Goal: Check status: Check status

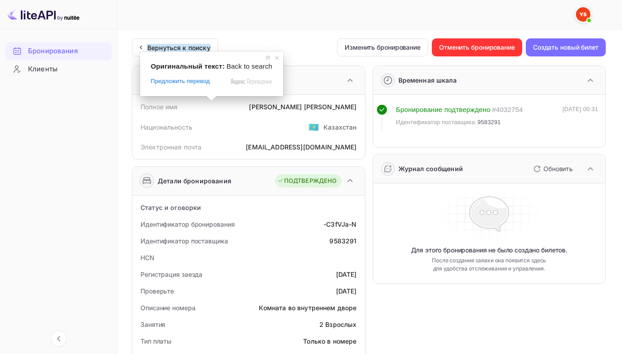
click at [194, 47] on ya-tr-span "Вернуться к поиску" at bounding box center [178, 48] width 63 height 8
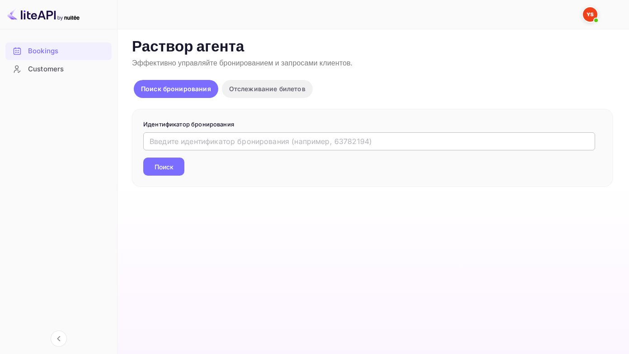
click at [159, 139] on input "text" at bounding box center [369, 141] width 452 height 18
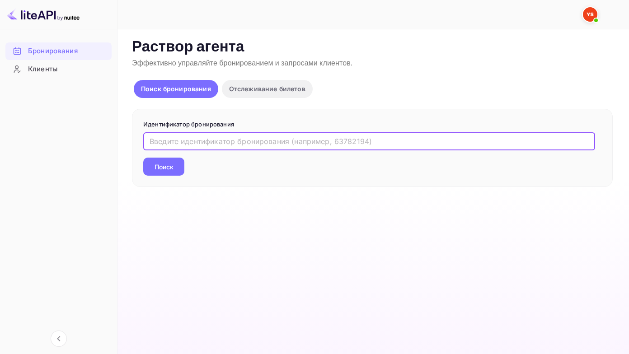
paste input "9684514"
type input "9684514"
click at [143, 158] on button "Поиск" at bounding box center [163, 167] width 41 height 18
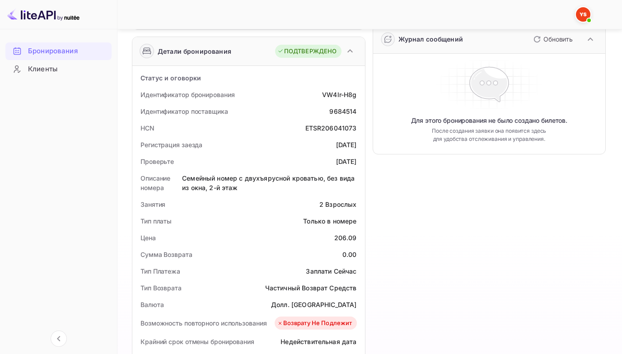
scroll to position [136, 0]
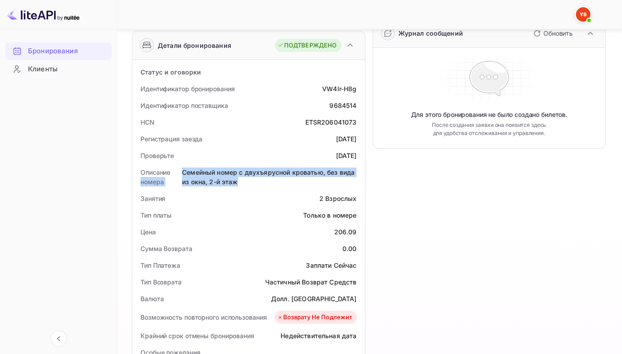
drag, startPoint x: 182, startPoint y: 168, endPoint x: 258, endPoint y: 184, distance: 78.1
click at [258, 184] on div "Описание номера Семейный номер с двухъярусной кроватью, без вида из окна, 2-й э…" at bounding box center [248, 177] width 225 height 26
click at [230, 157] on div "Проверьте [DATE]" at bounding box center [248, 155] width 225 height 17
drag, startPoint x: 183, startPoint y: 174, endPoint x: 246, endPoint y: 183, distance: 64.0
click at [246, 183] on div "Семейный номер с двухъярусной кроватью, без вида из окна, 2-й этаж" at bounding box center [269, 177] width 174 height 19
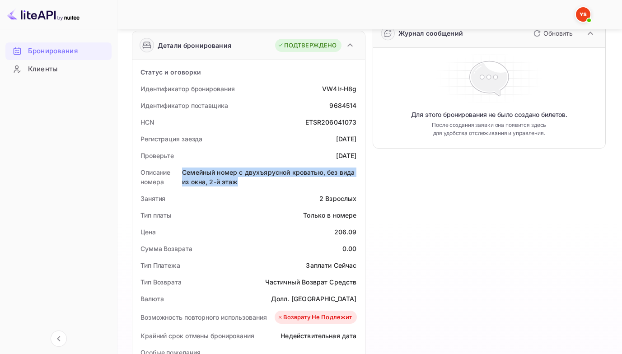
copy ya-tr-span "Семейный номер с двухъярусной кроватью, без вида из окна, 2-й этаж"
click at [119, 159] on div "Несохраненные изменения Ticket Affiliate URL [URL][DOMAIN_NAME] Business partne…" at bounding box center [364, 242] width 494 height 697
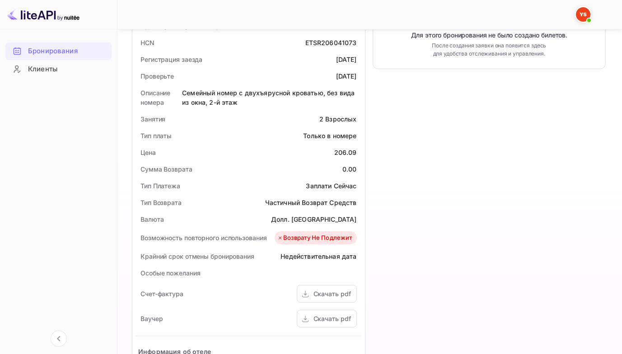
scroll to position [226, 0]
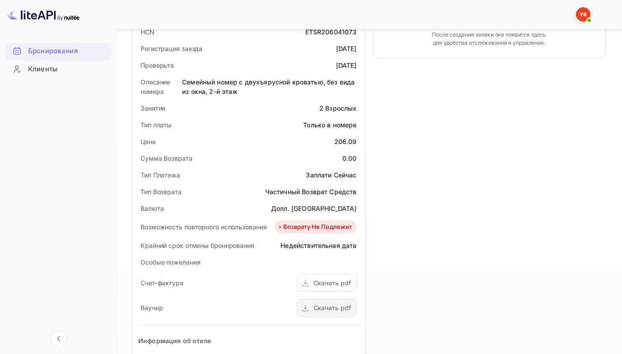
click at [312, 312] on div "Скачать pdf" at bounding box center [327, 308] width 60 height 18
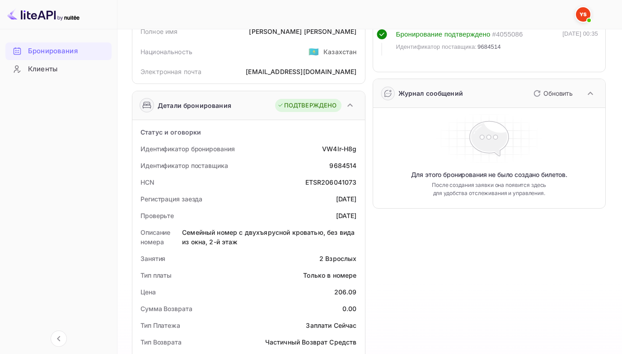
scroll to position [0, 0]
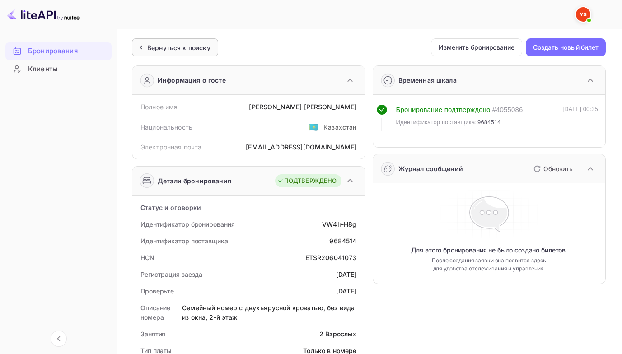
click at [197, 46] on ya-tr-span "Вернуться к поиску" at bounding box center [178, 48] width 63 height 8
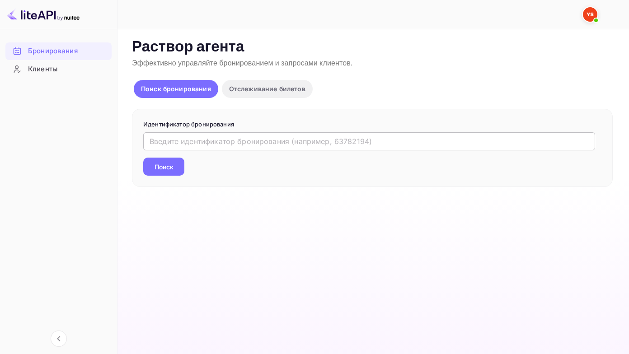
drag, startPoint x: 155, startPoint y: 142, endPoint x: 163, endPoint y: 138, distance: 8.9
click at [155, 142] on input "text" at bounding box center [369, 141] width 452 height 18
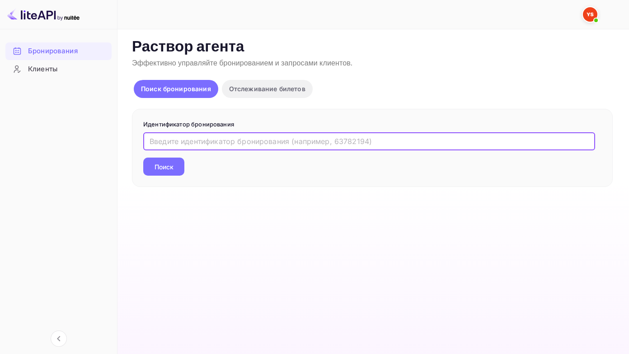
paste input "9684514"
type input "9684514"
click at [143, 158] on button "Поиск" at bounding box center [163, 167] width 41 height 18
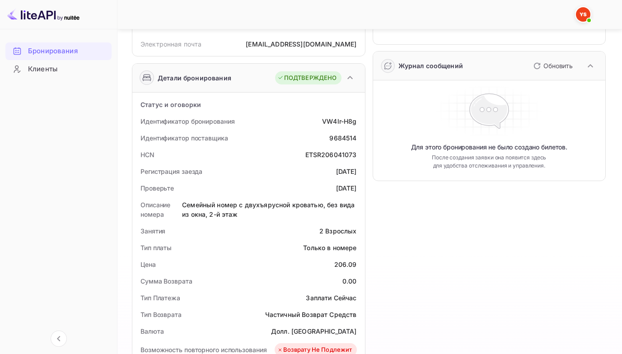
scroll to position [67, 0]
